Goal: Task Accomplishment & Management: Manage account settings

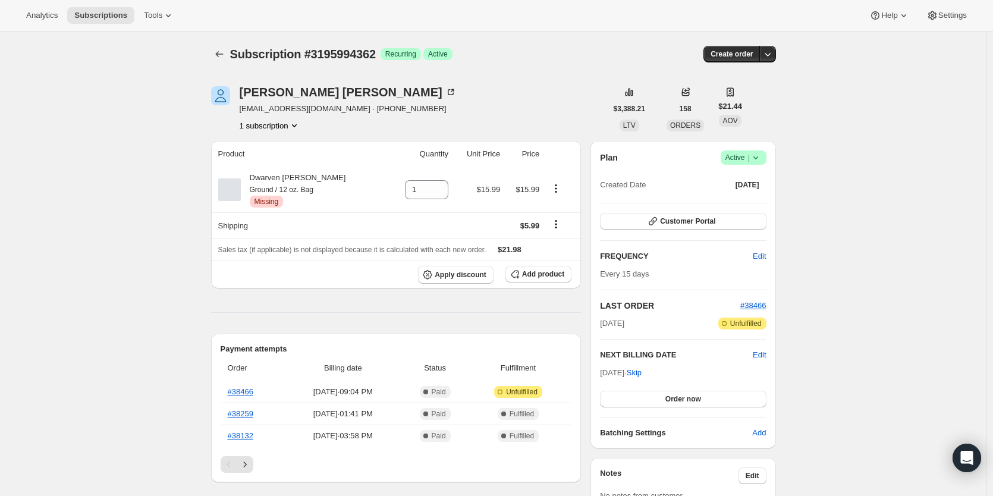
drag, startPoint x: 0, startPoint y: 0, endPoint x: 573, endPoint y: 5, distance: 572.5
click at [573, 5] on div "Analytics Subscriptions Tools Help Settings" at bounding box center [496, 16] width 993 height 32
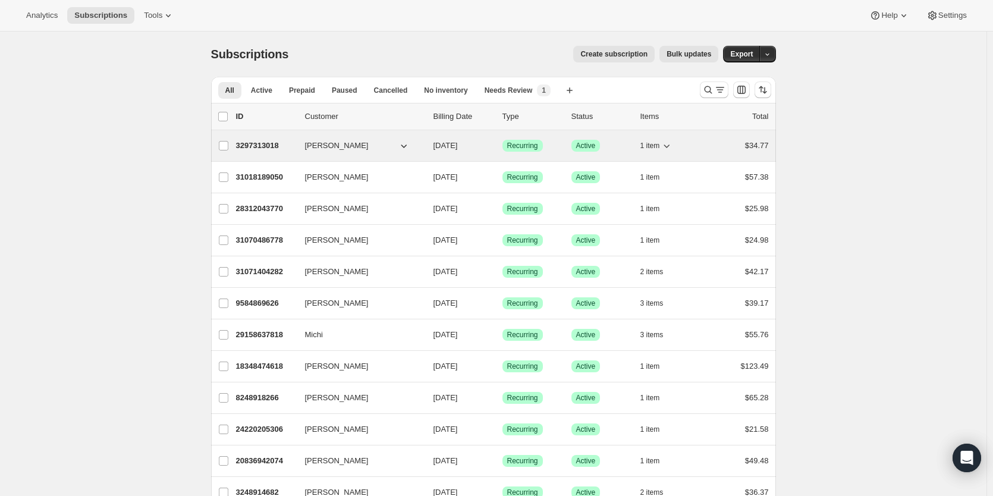
click at [265, 140] on p "3297313018" at bounding box center [265, 146] width 59 height 12
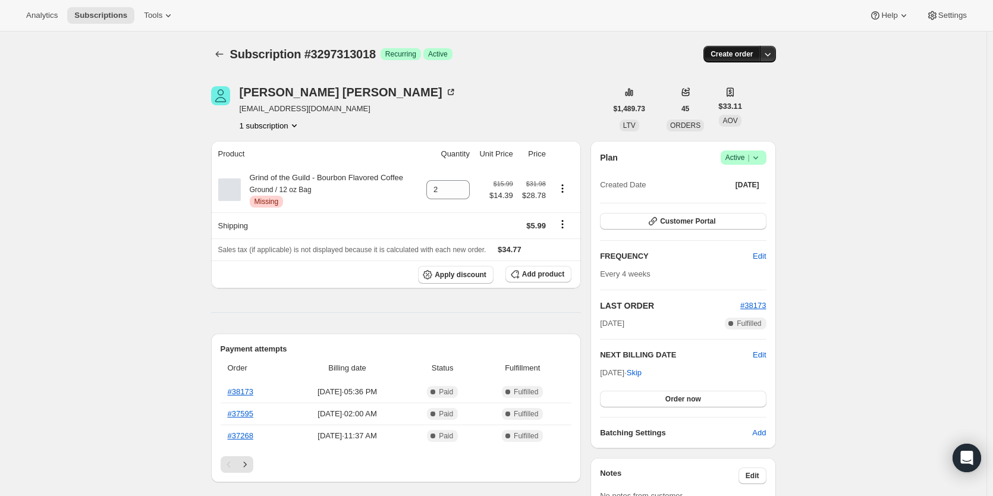
click at [730, 54] on span "Create order" at bounding box center [731, 54] width 42 height 10
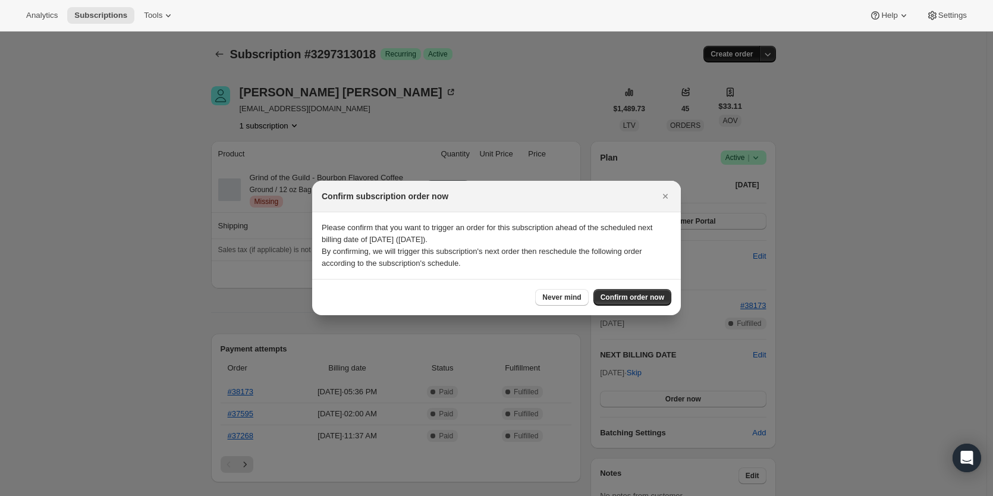
click at [730, 54] on div at bounding box center [496, 248] width 993 height 496
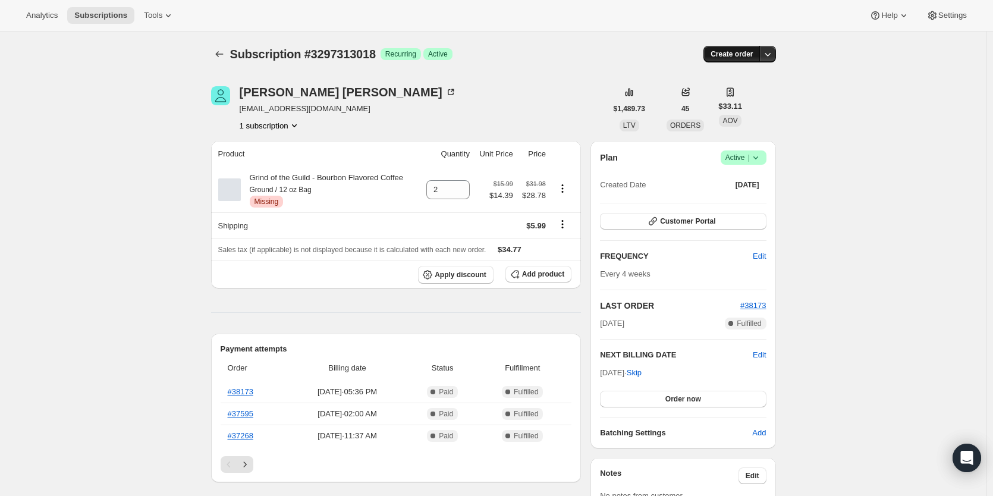
click at [730, 58] on span "Create order" at bounding box center [731, 54] width 42 height 10
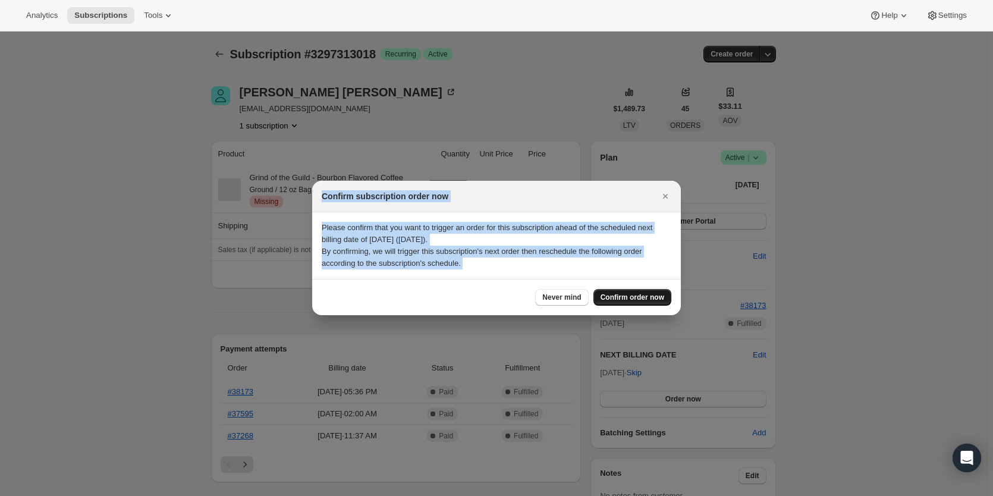
click at [612, 295] on span "Confirm order now" at bounding box center [632, 298] width 64 height 10
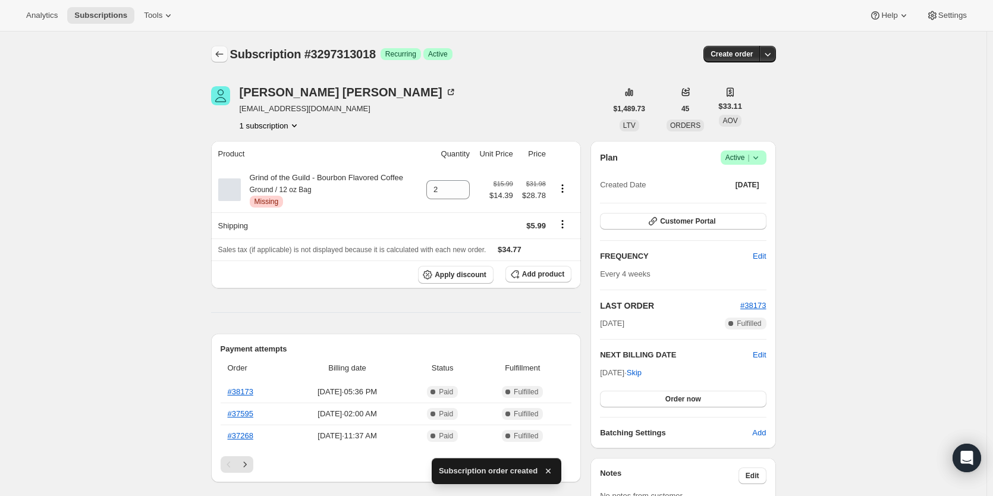
click at [214, 54] on button "Subscriptions" at bounding box center [219, 54] width 17 height 17
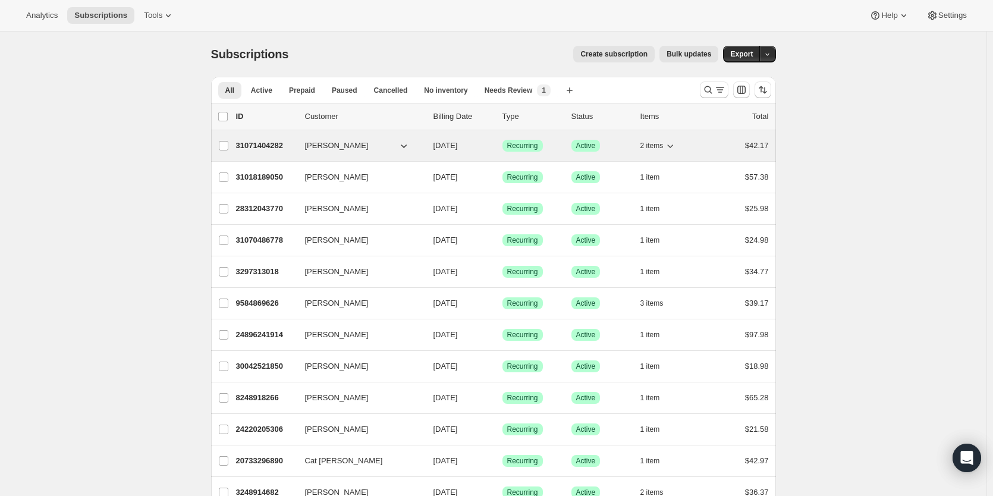
click at [270, 146] on p "31071404282" at bounding box center [265, 146] width 59 height 12
